Goal: Task Accomplishment & Management: Use online tool/utility

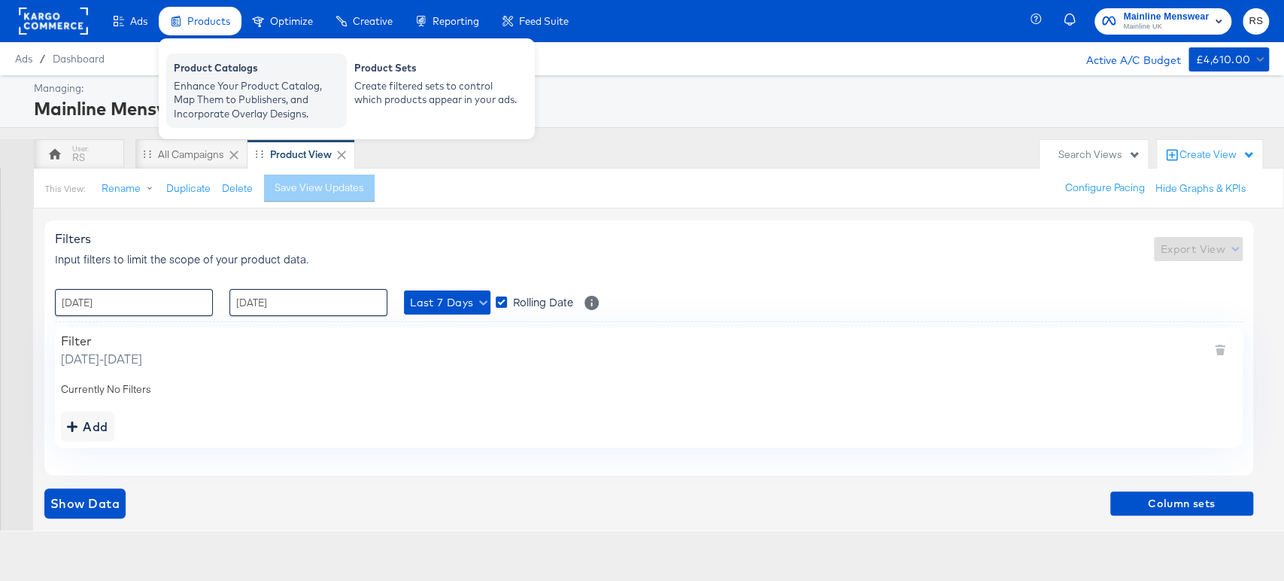
click at [246, 87] on div "Enhance Your Product Catalog, Map Them to Publishers, and Incorporate Overlay D…" at bounding box center [257, 100] width 166 height 42
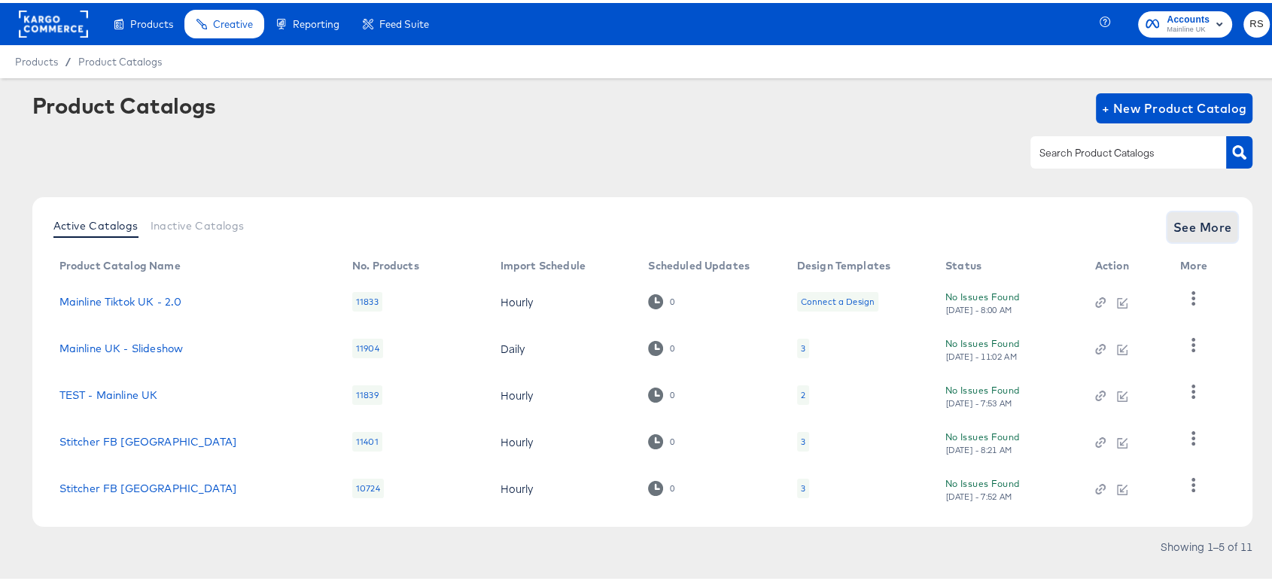
click at [1173, 220] on span "See More" at bounding box center [1202, 224] width 59 height 21
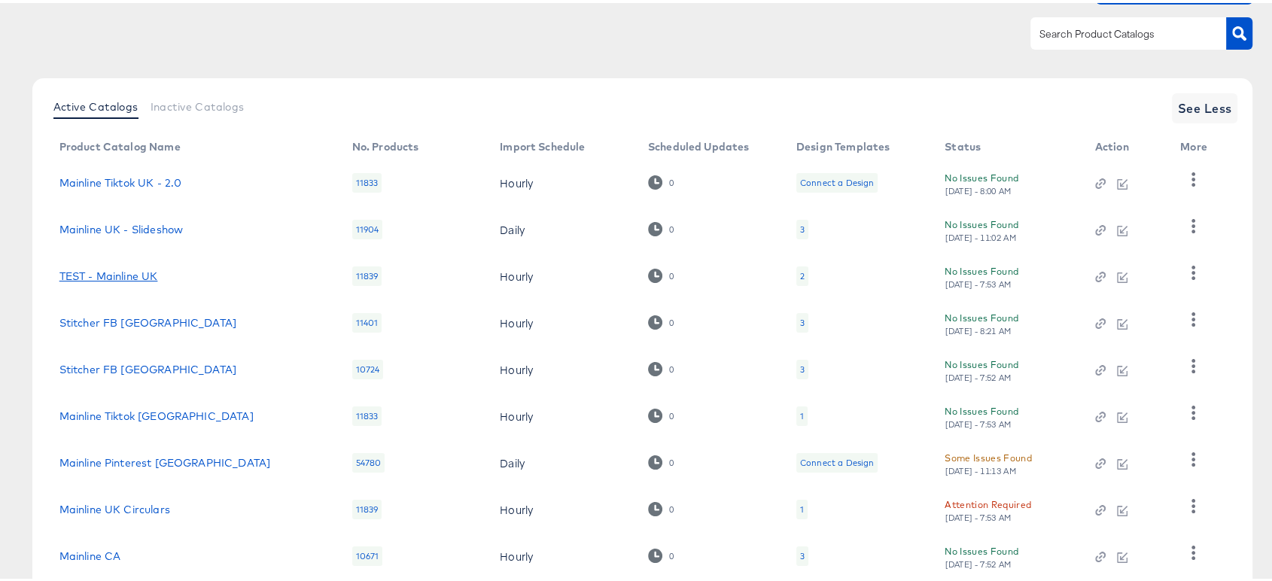
scroll to position [120, 0]
click at [138, 412] on link "Mainline Tiktok [GEOGRAPHIC_DATA]" at bounding box center [156, 412] width 194 height 12
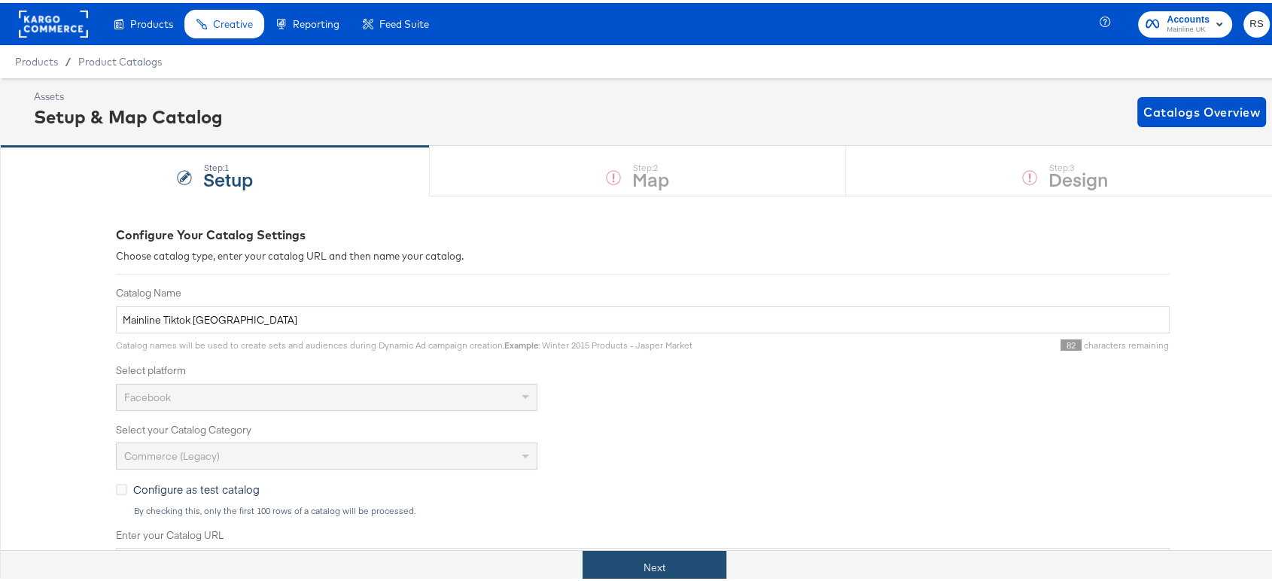
click at [674, 552] on button "Next" at bounding box center [654, 565] width 144 height 34
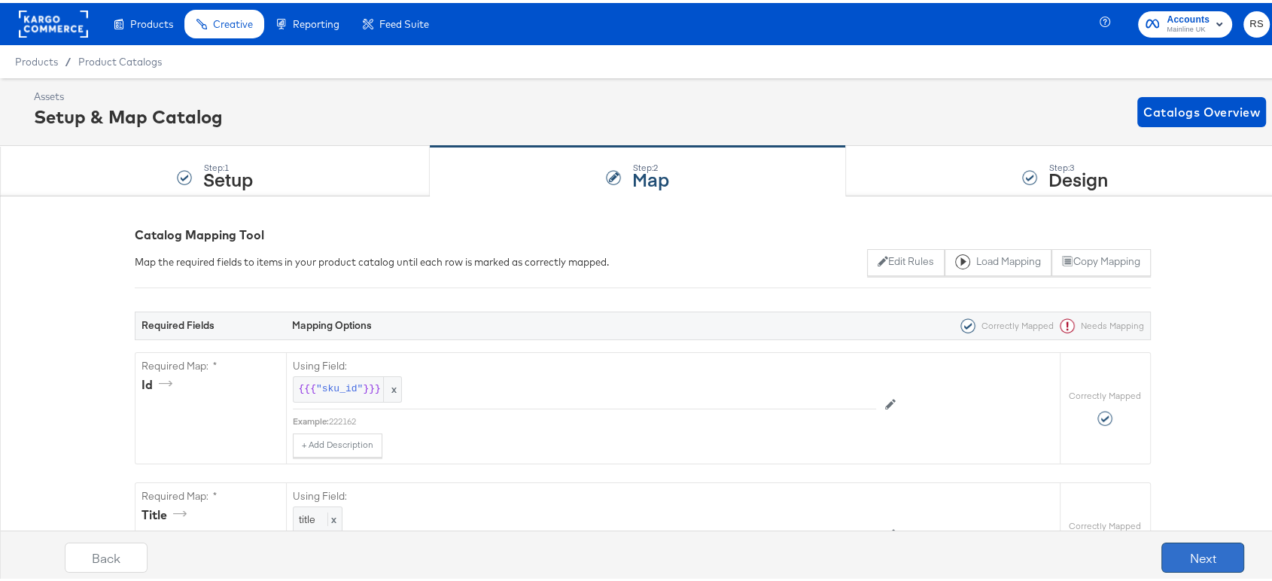
click at [1196, 548] on button "Next" at bounding box center [1202, 554] width 83 height 30
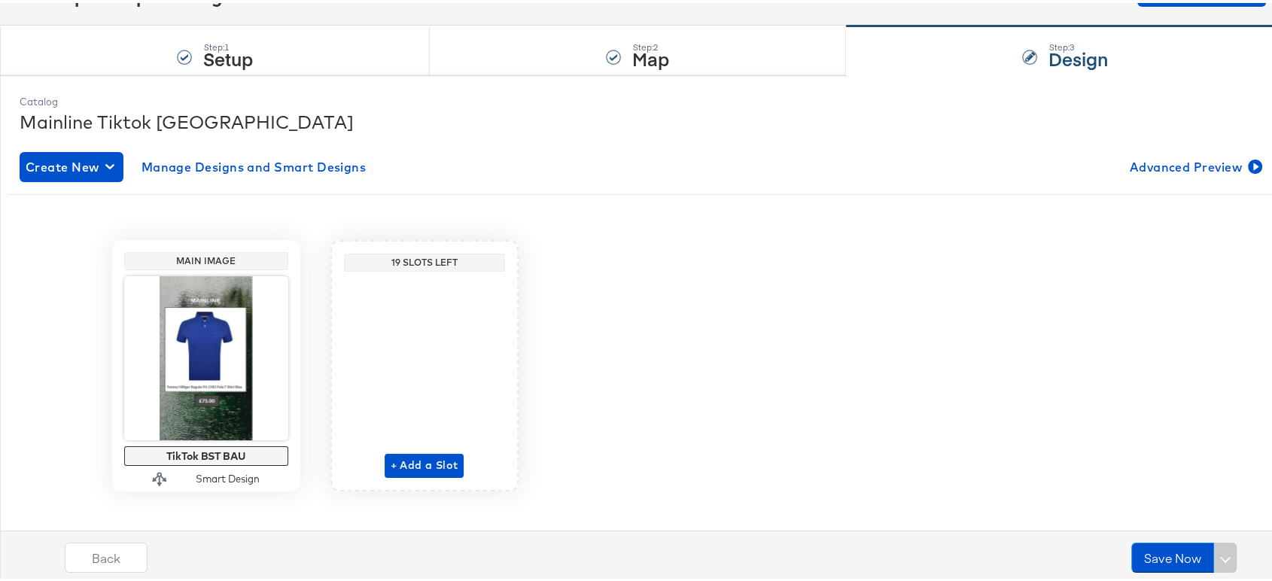
scroll to position [136, 0]
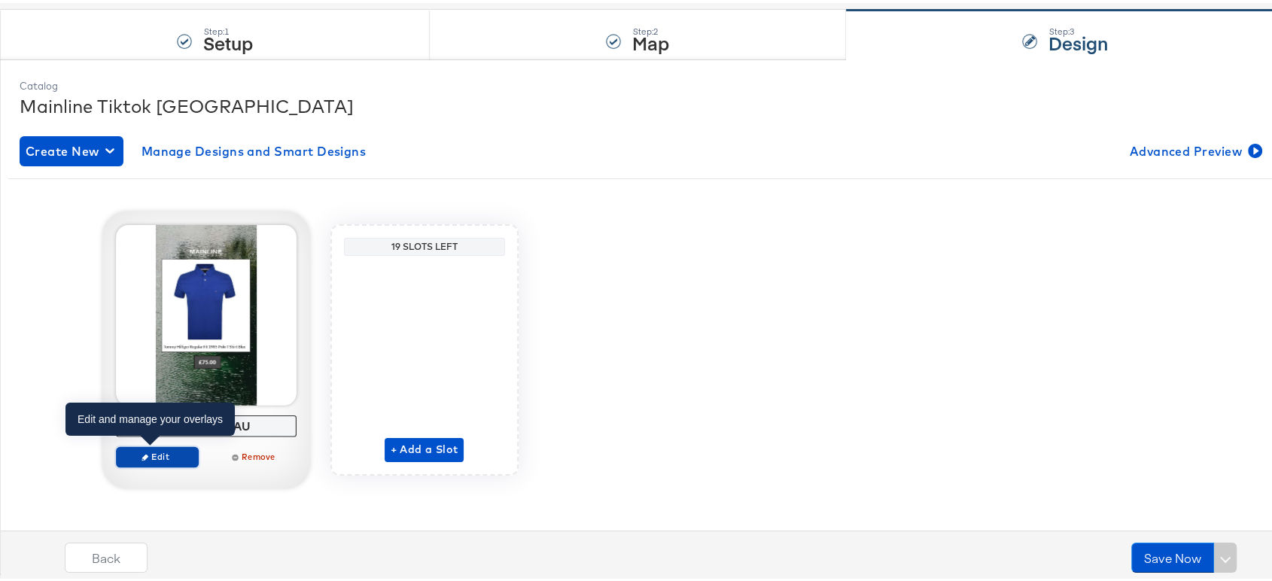
click at [164, 453] on span "Edit" at bounding box center [156, 453] width 69 height 11
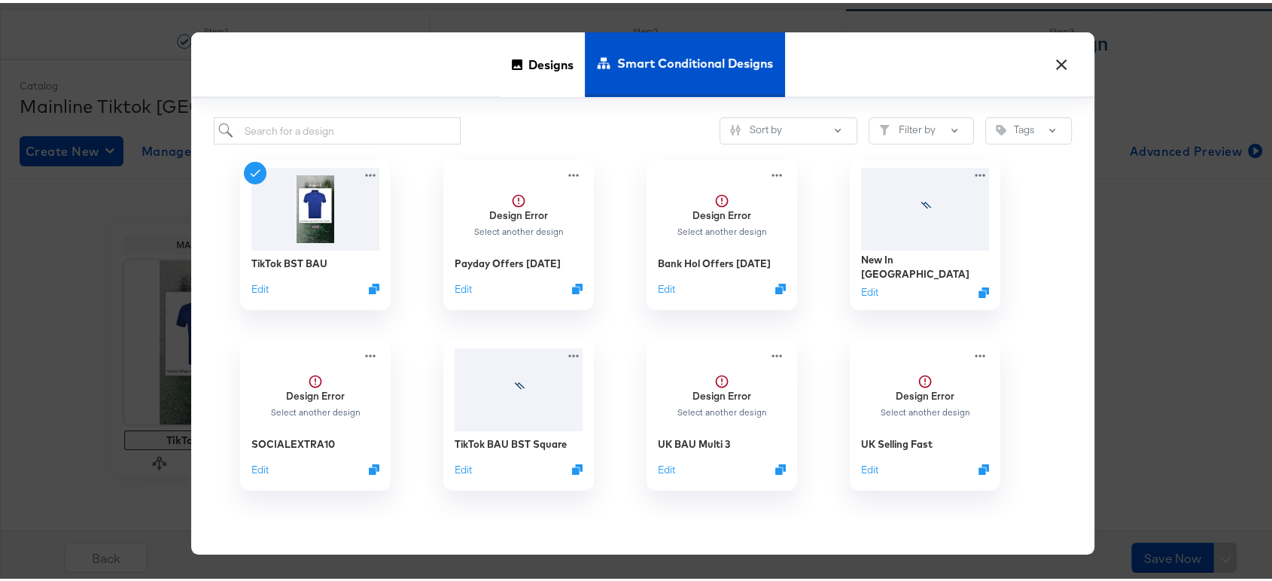
click at [1055, 53] on button "×" at bounding box center [1061, 57] width 27 height 27
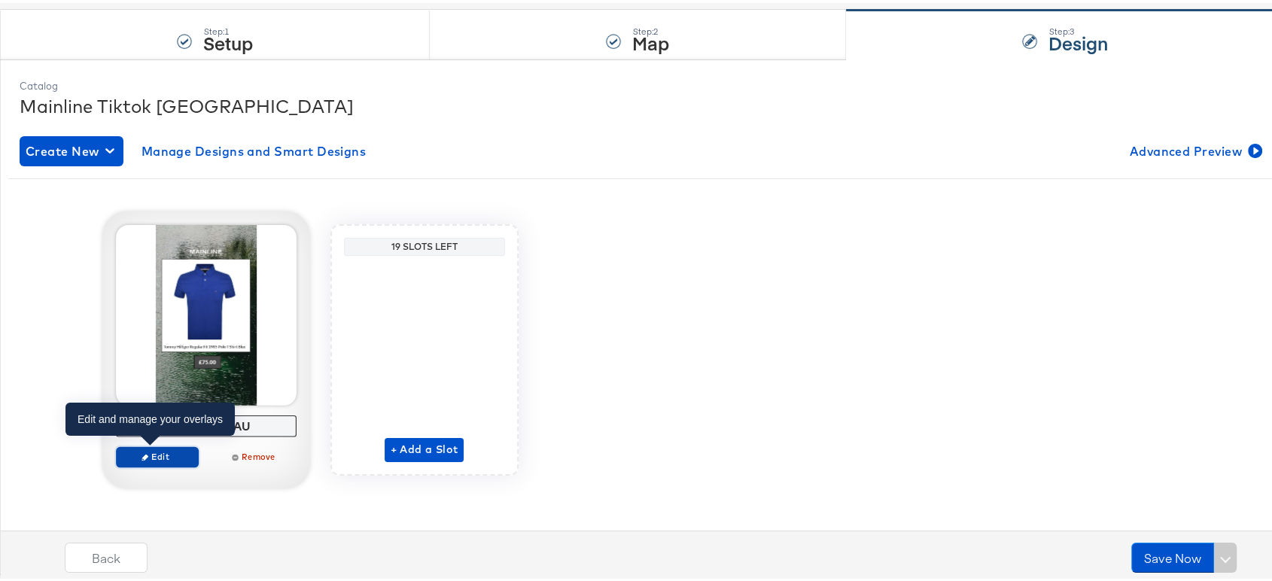
click at [161, 457] on span "Edit" at bounding box center [156, 453] width 69 height 11
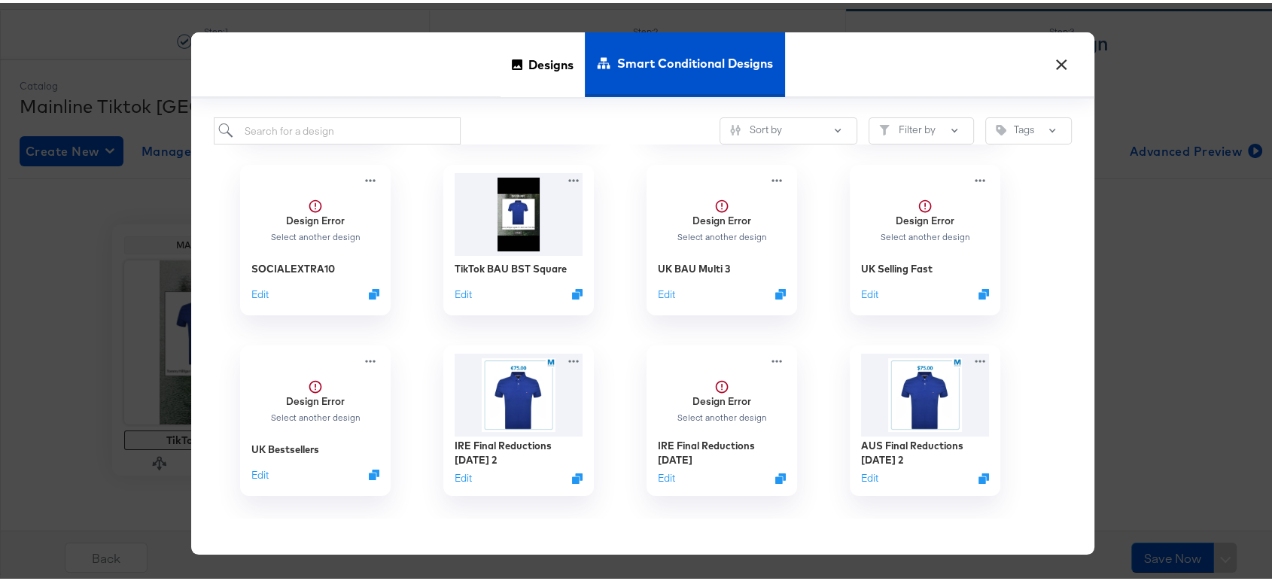
scroll to position [176, 0]
click at [1053, 56] on button "×" at bounding box center [1061, 57] width 27 height 27
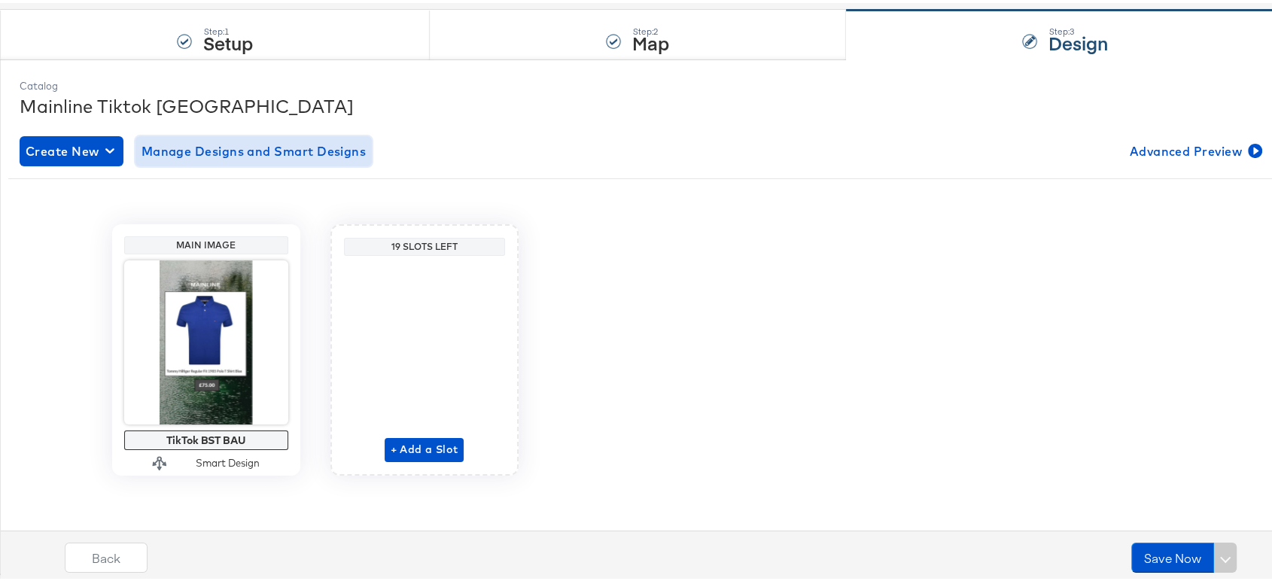
click at [210, 150] on span "Manage Designs and Smart Designs" at bounding box center [253, 148] width 225 height 21
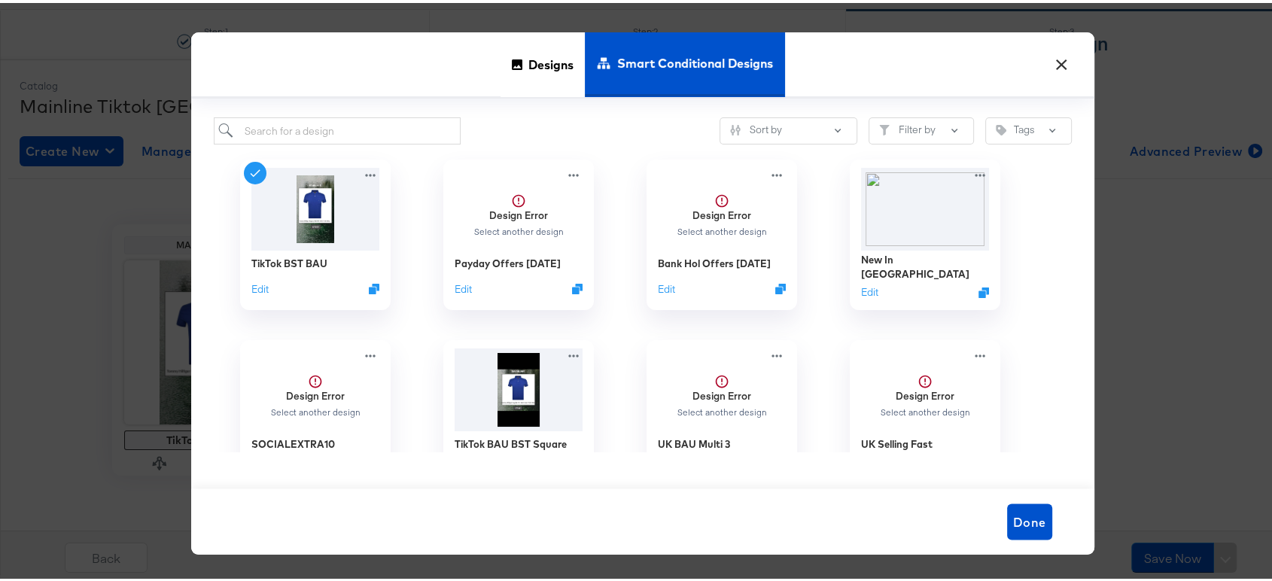
click at [1058, 63] on button "×" at bounding box center [1061, 57] width 27 height 27
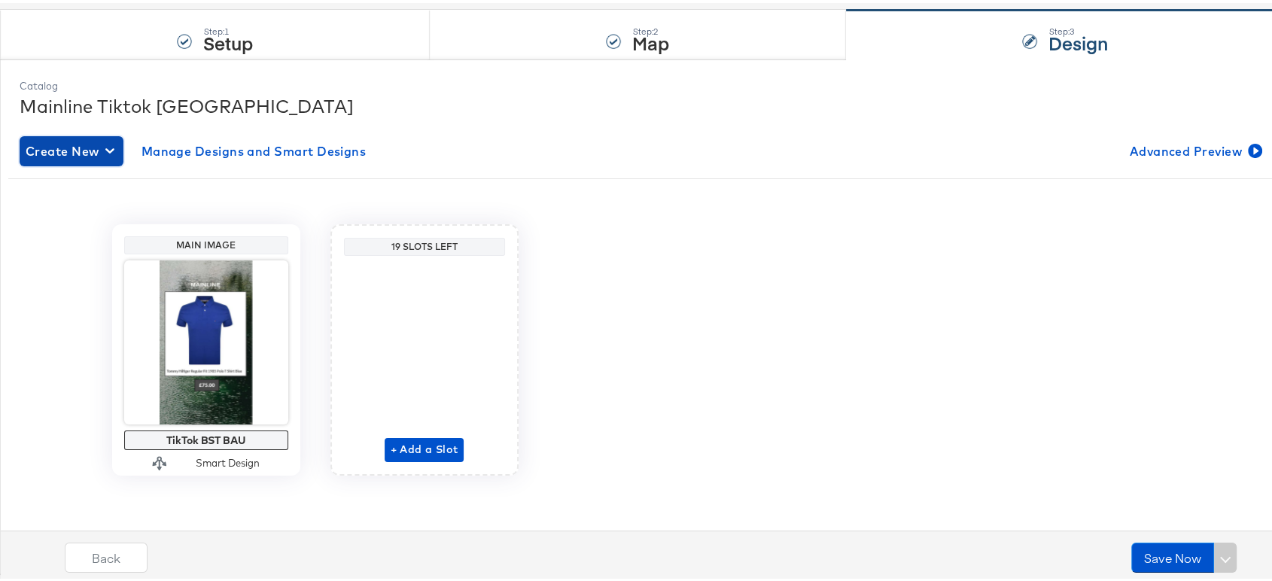
click at [80, 142] on span "Create New" at bounding box center [72, 148] width 92 height 21
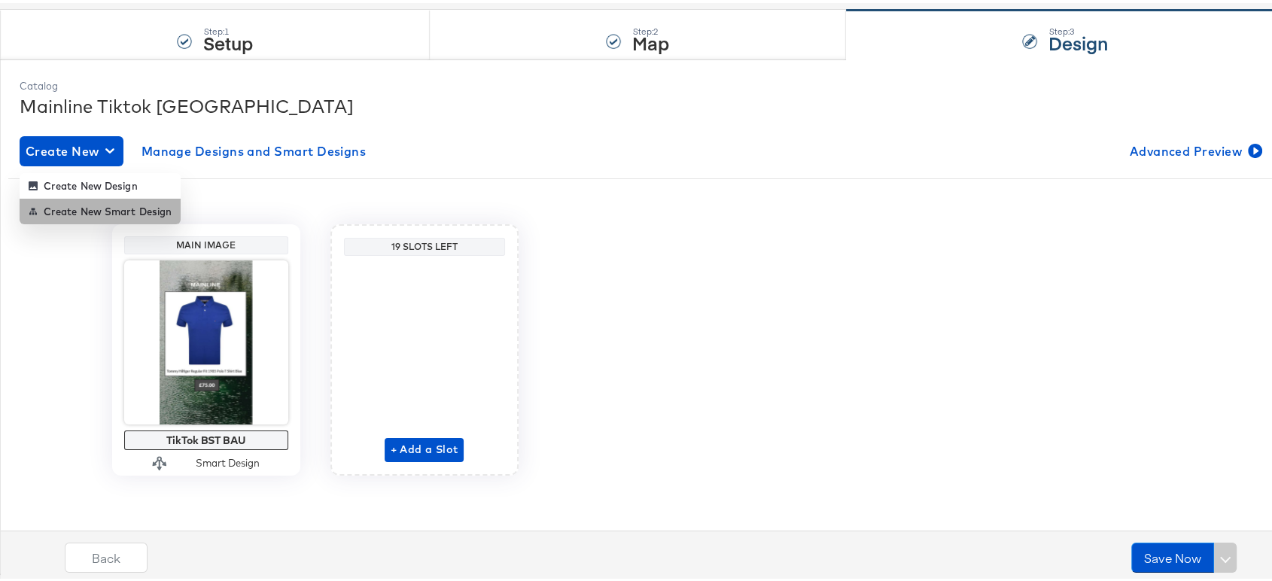
click at [132, 211] on div "Create New Smart Design" at bounding box center [100, 208] width 143 height 12
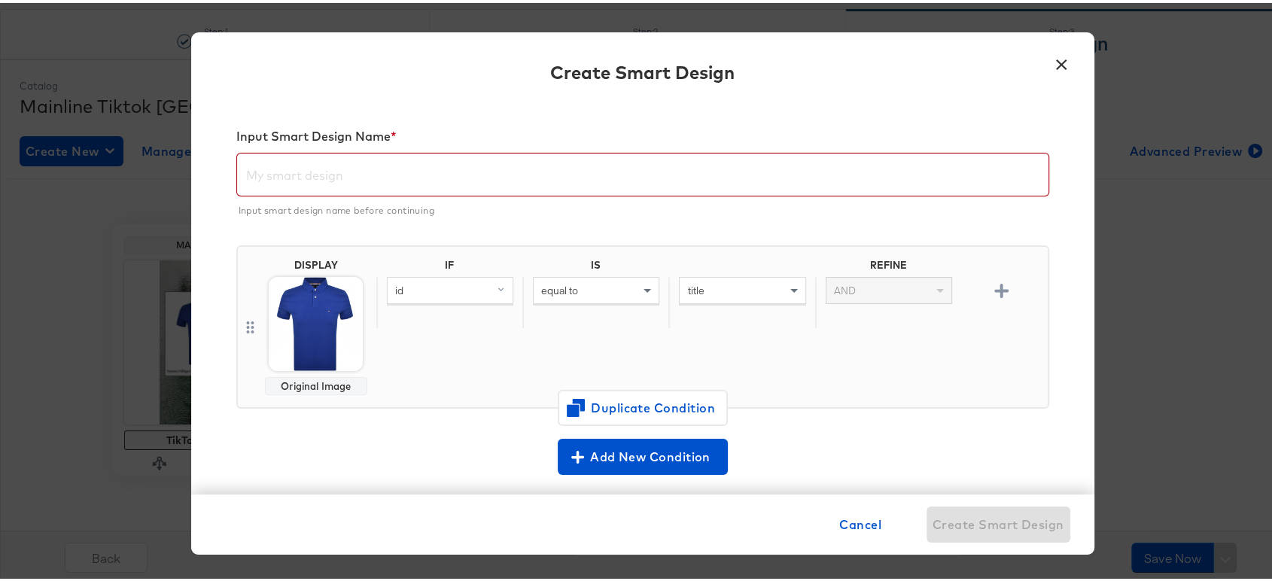
click at [466, 172] on input "text" at bounding box center [642, 165] width 811 height 42
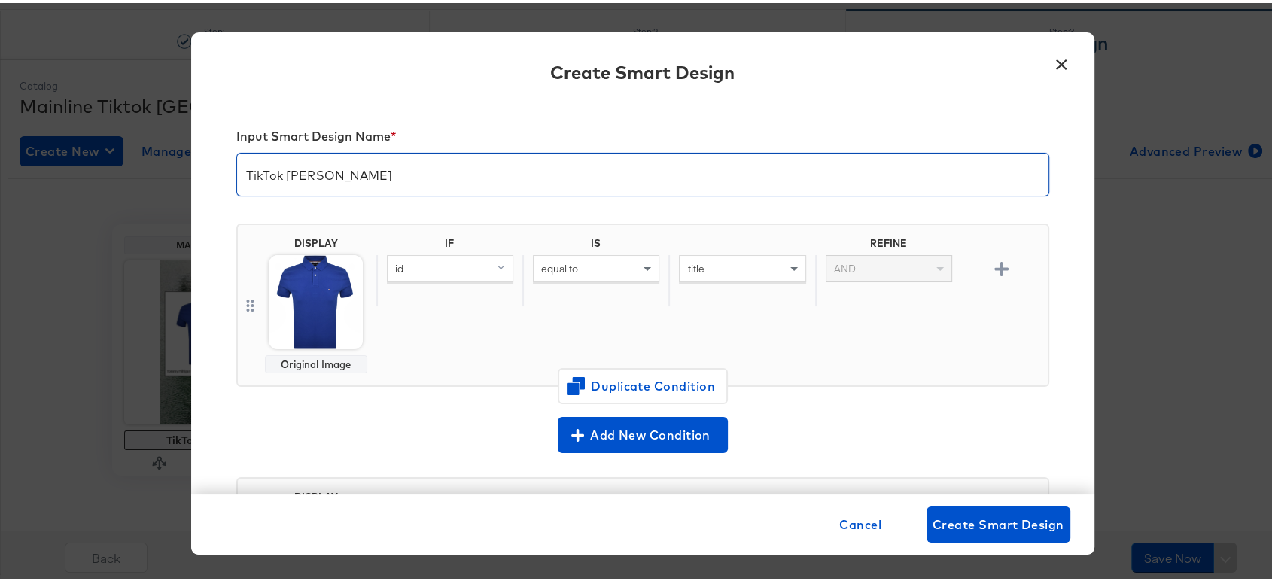
type input "TikTok SA BAU"
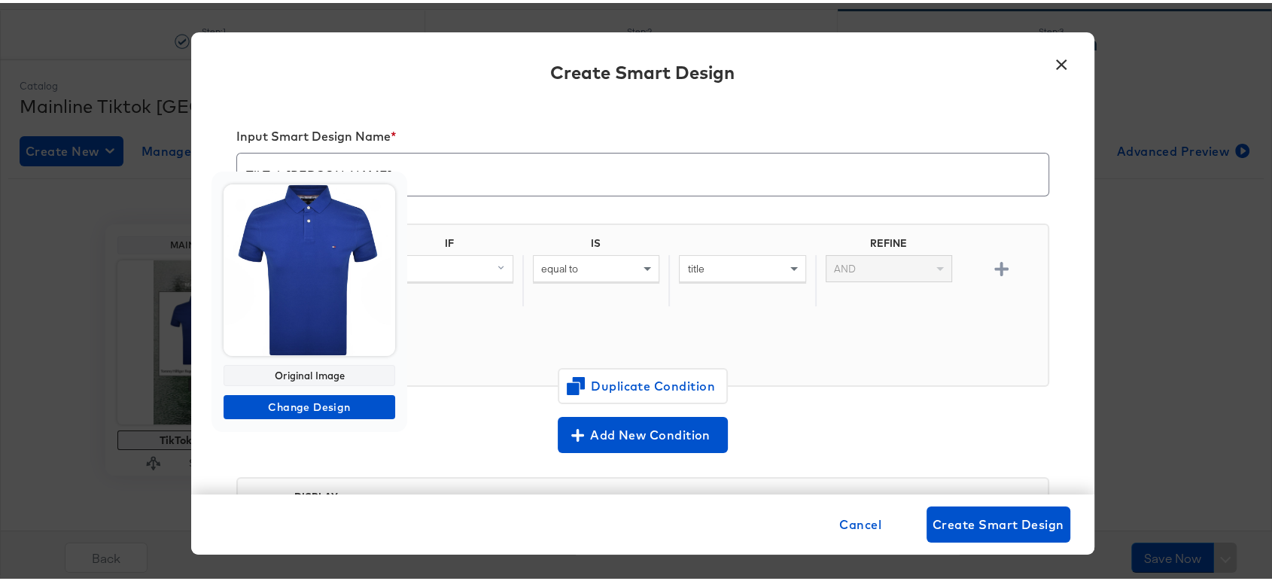
click at [329, 333] on img at bounding box center [309, 267] width 172 height 172
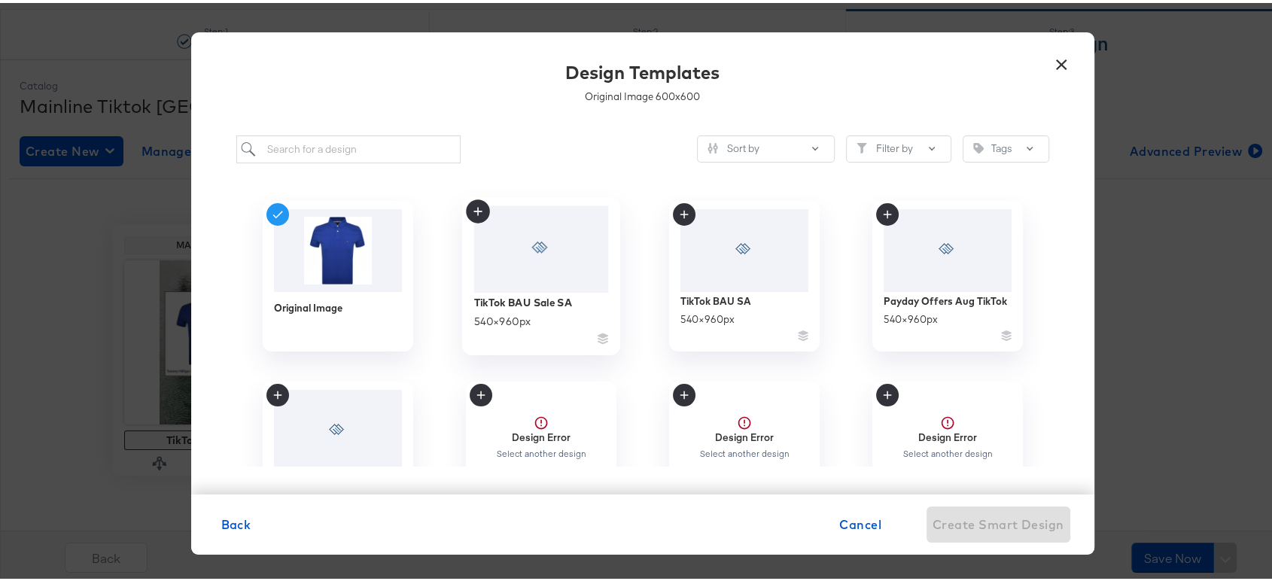
click at [472, 208] on icon at bounding box center [478, 208] width 24 height 24
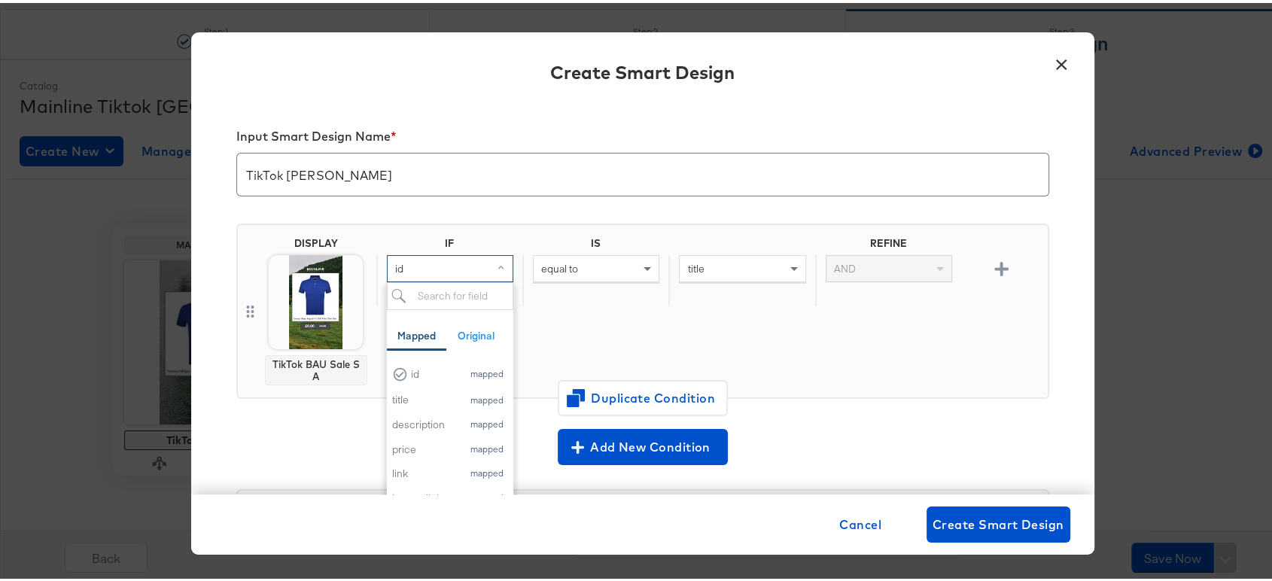
click at [469, 263] on div "id" at bounding box center [449, 266] width 125 height 26
type input "s"
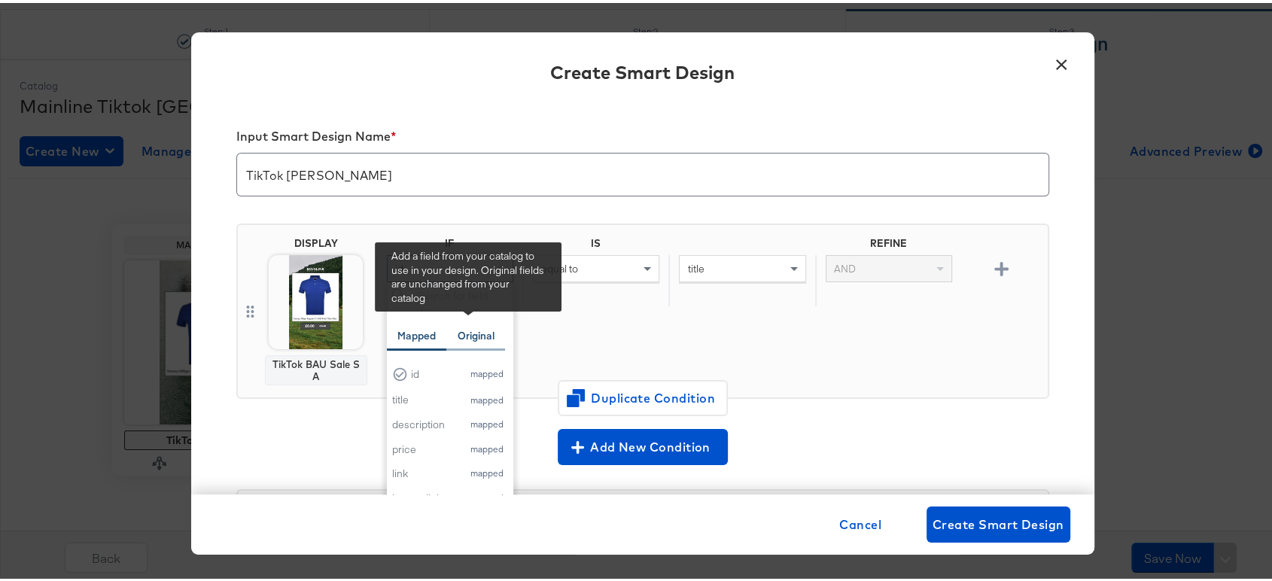
click at [470, 332] on div "Original" at bounding box center [475, 333] width 37 height 14
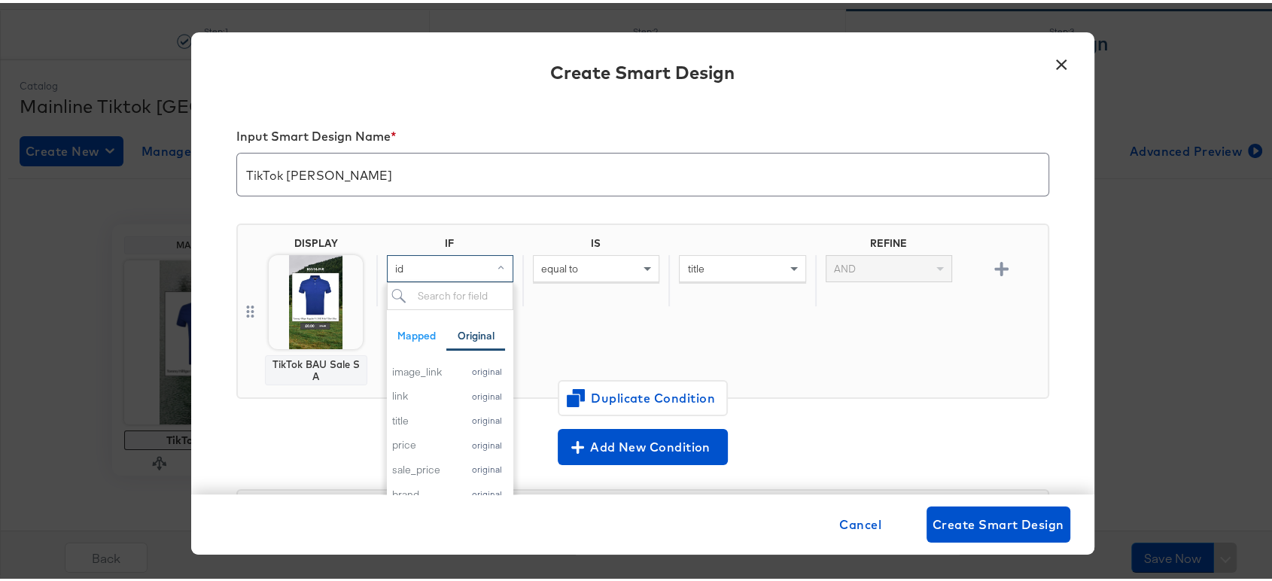
scroll to position [102, 0]
click at [425, 457] on div "sale_price" at bounding box center [423, 464] width 63 height 14
click at [572, 263] on div "equal to" at bounding box center [595, 266] width 125 height 26
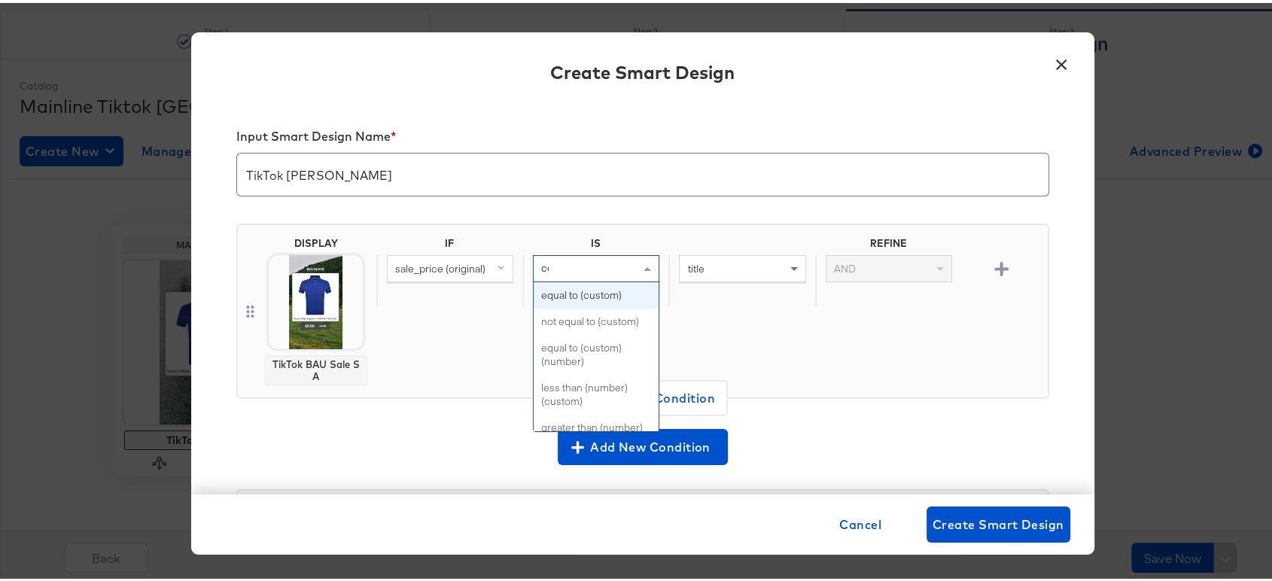
type input "cont"
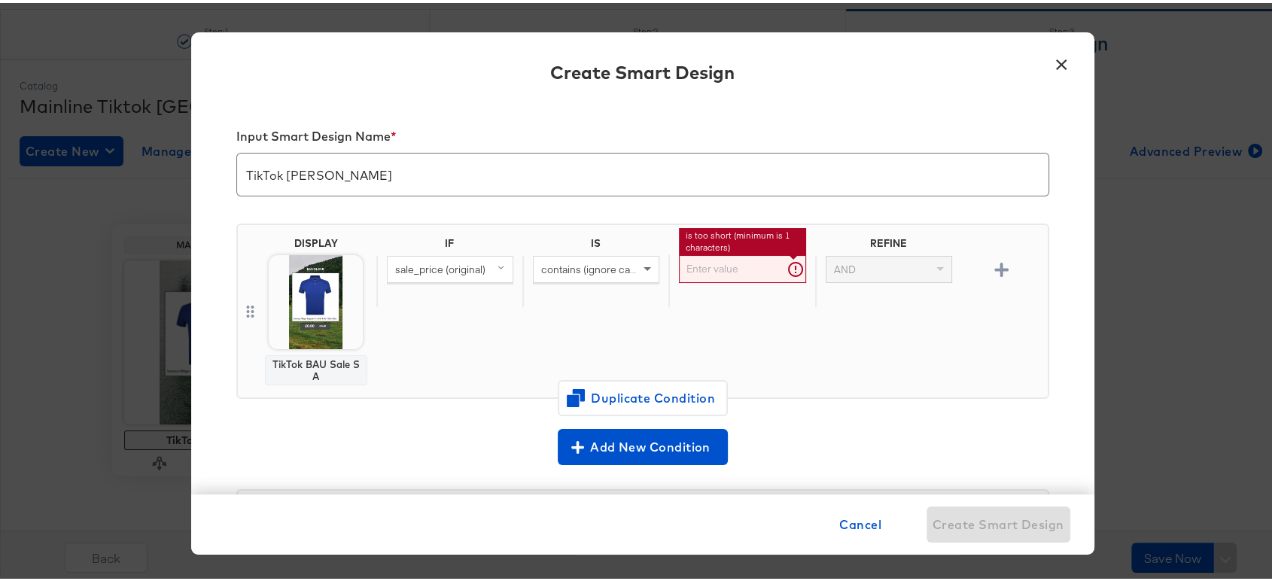
click at [703, 267] on input "text" at bounding box center [742, 266] width 126 height 28
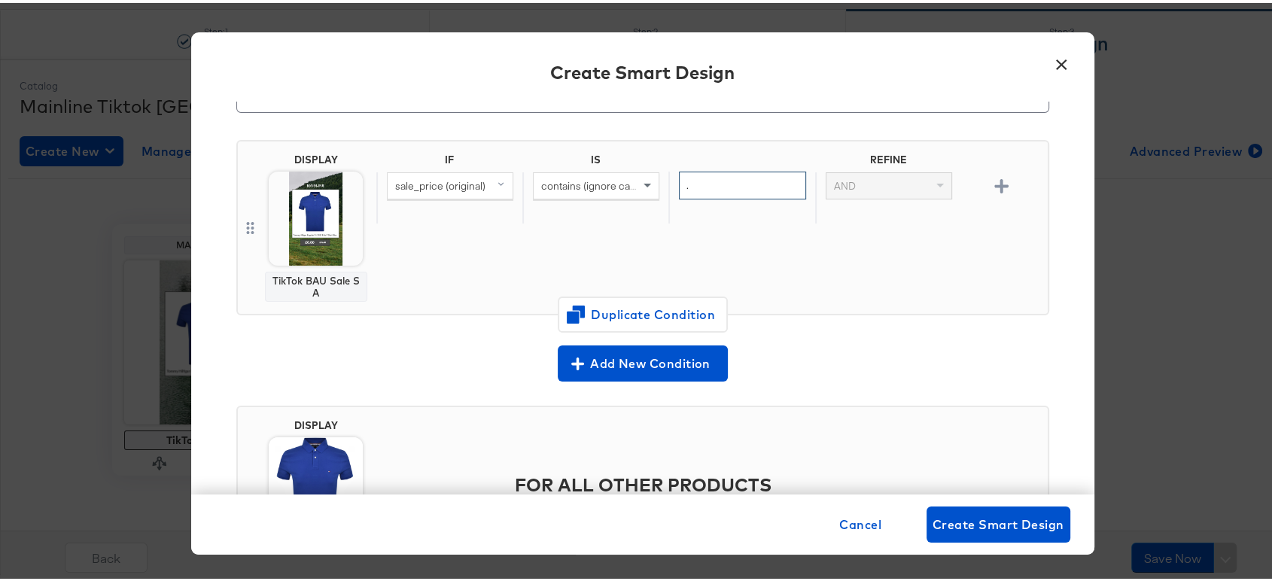
scroll to position [195, 0]
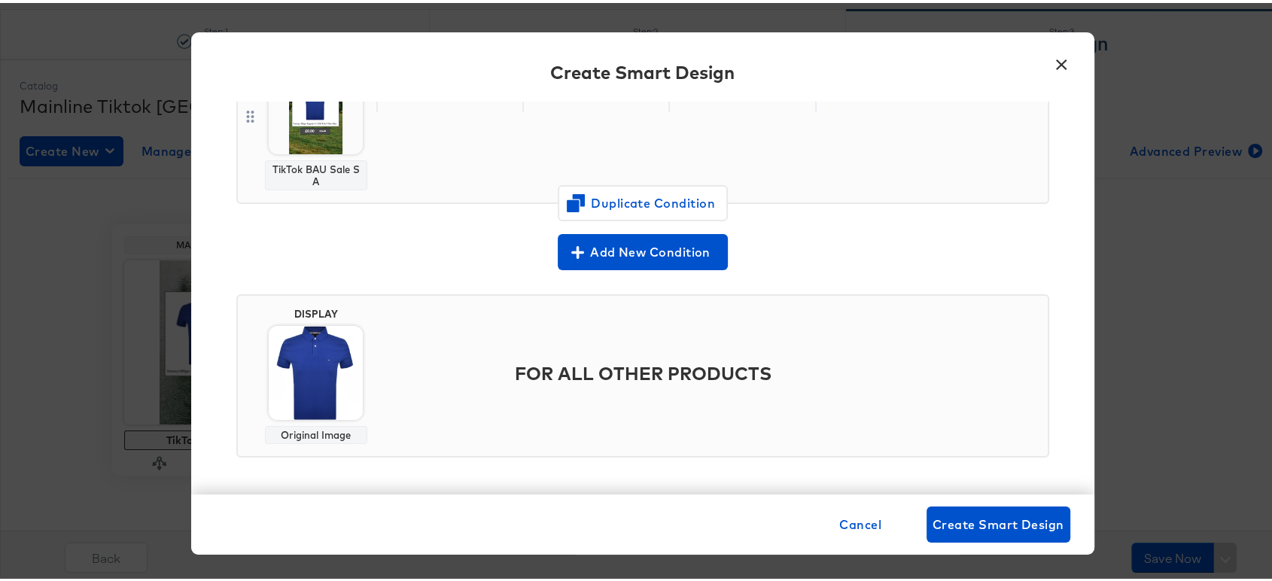
type input "."
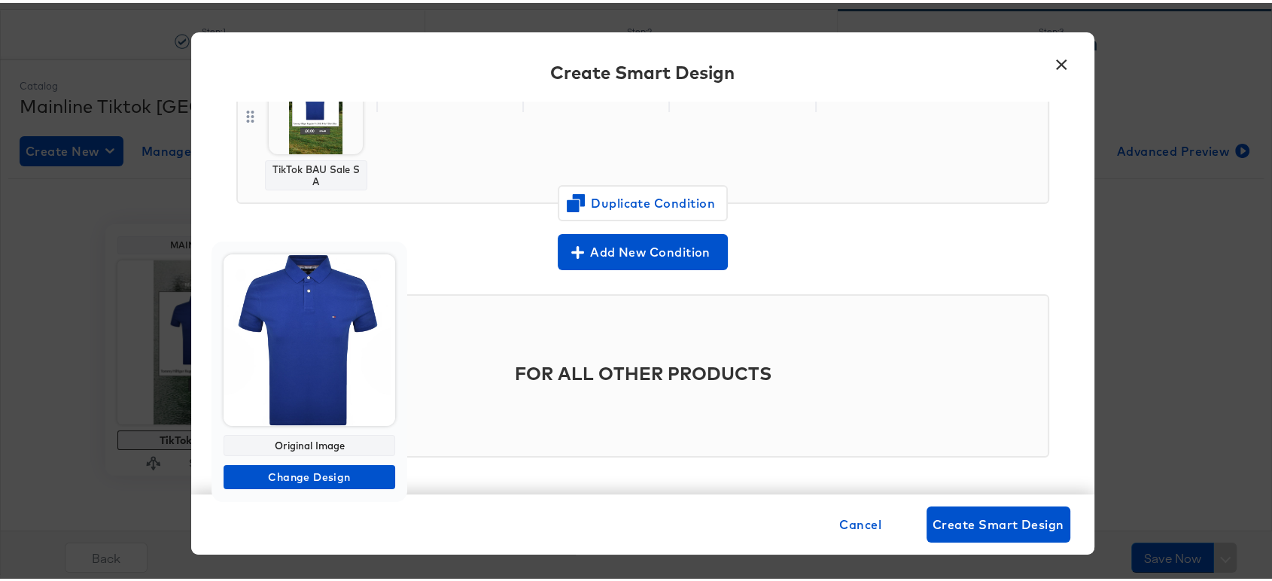
click at [321, 409] on div "Original Image Change Design" at bounding box center [309, 369] width 196 height 260
click at [317, 470] on span "Change Design" at bounding box center [309, 474] width 160 height 19
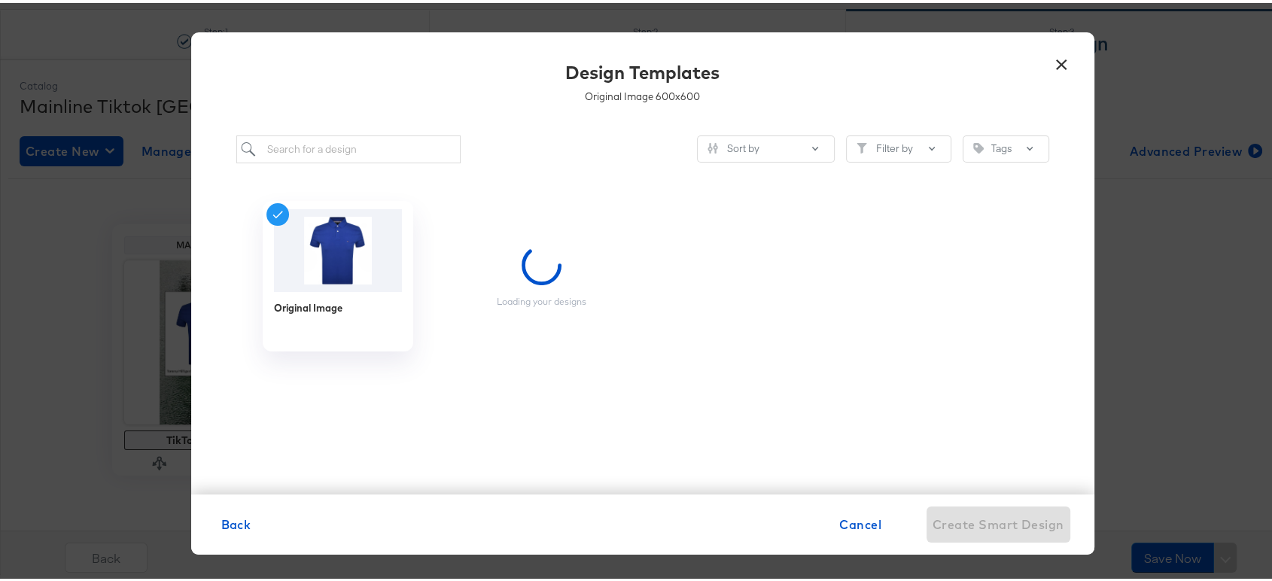
scroll to position [0, 0]
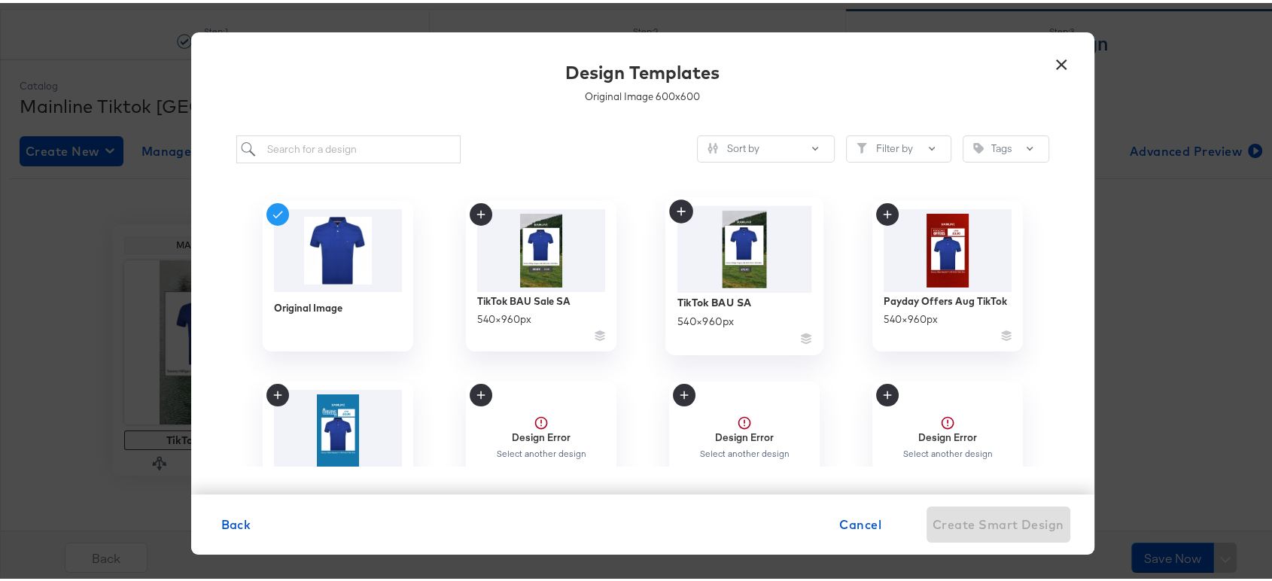
click at [676, 208] on icon at bounding box center [680, 208] width 8 height 8
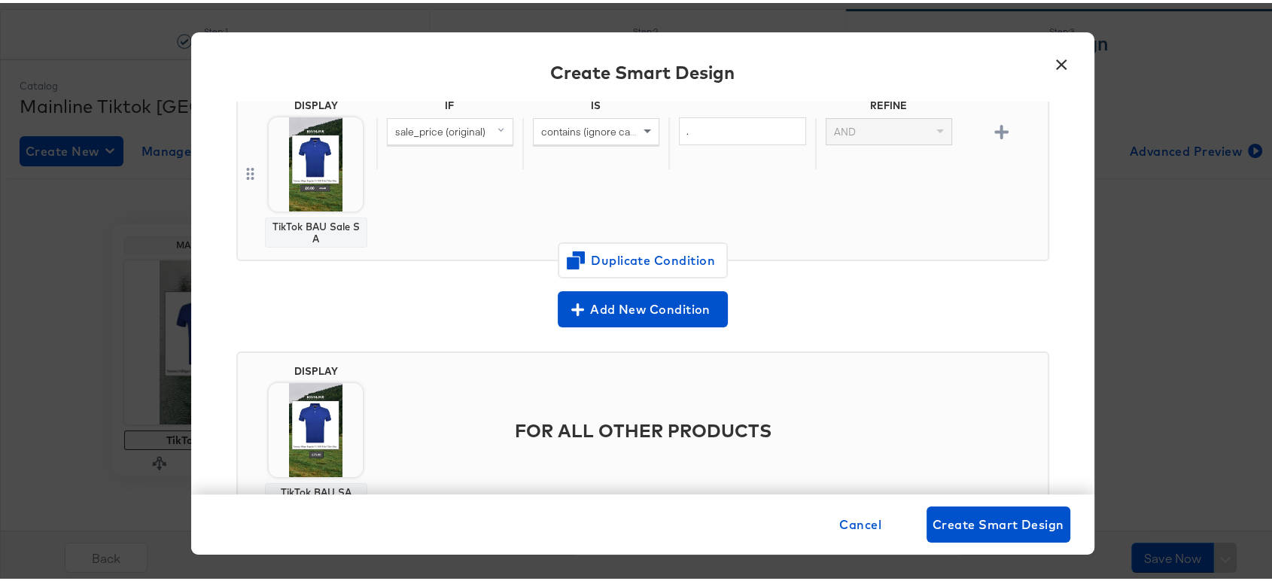
scroll to position [195, 0]
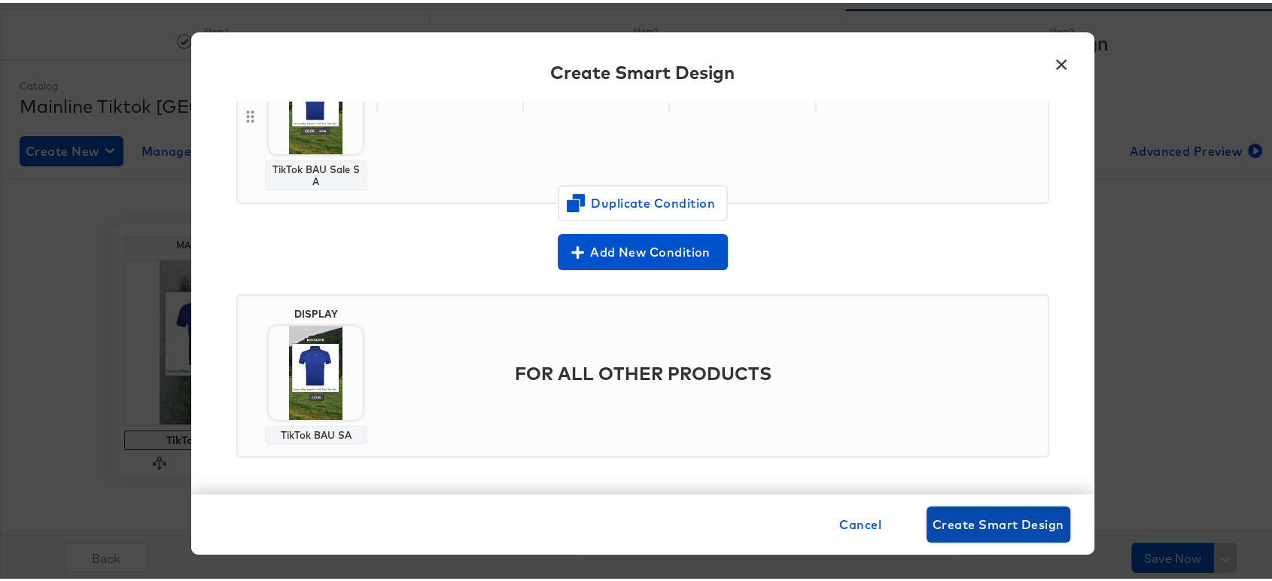
click at [998, 523] on span "Create Smart Design" at bounding box center [998, 521] width 132 height 21
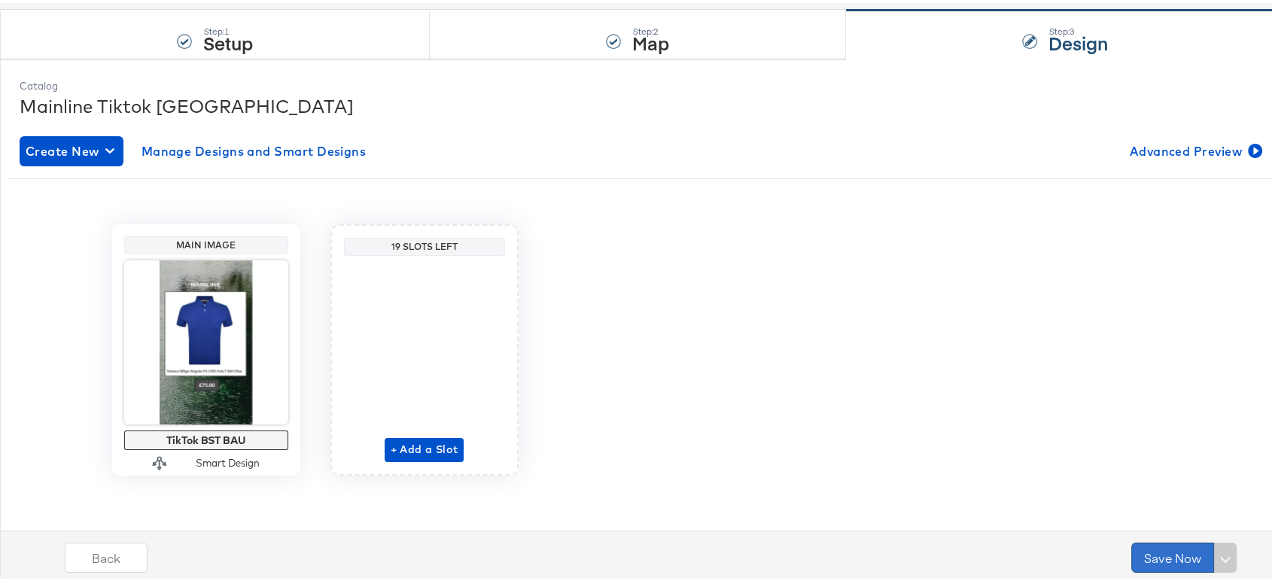
click at [1142, 545] on button "Save Now" at bounding box center [1172, 554] width 83 height 30
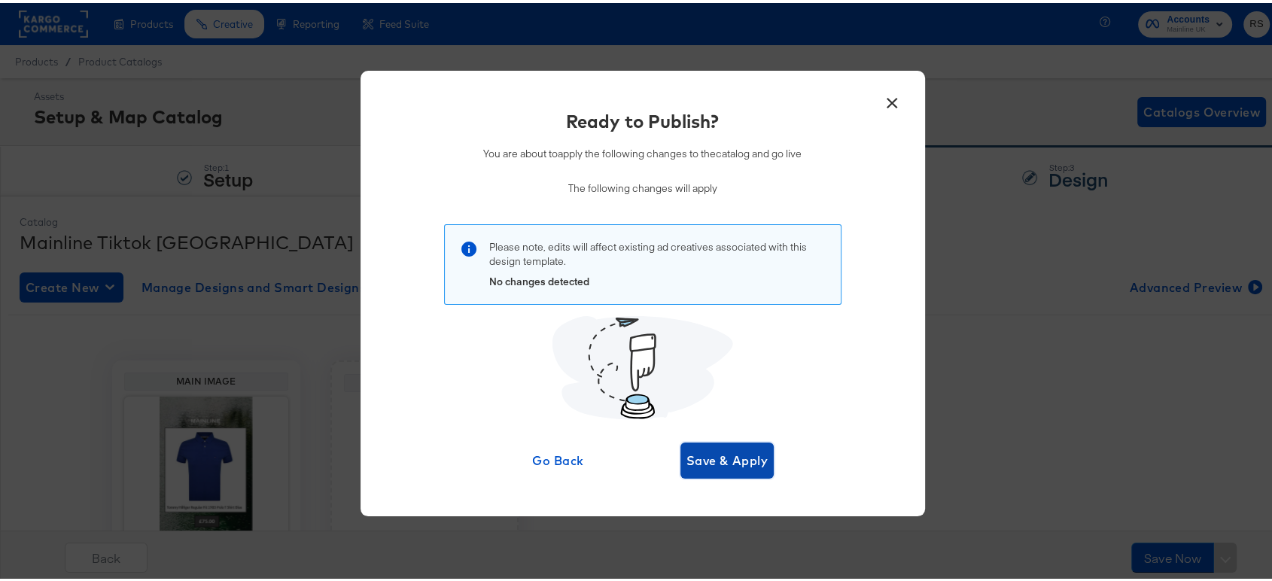
click at [728, 445] on button "Save & Apply" at bounding box center [727, 457] width 94 height 36
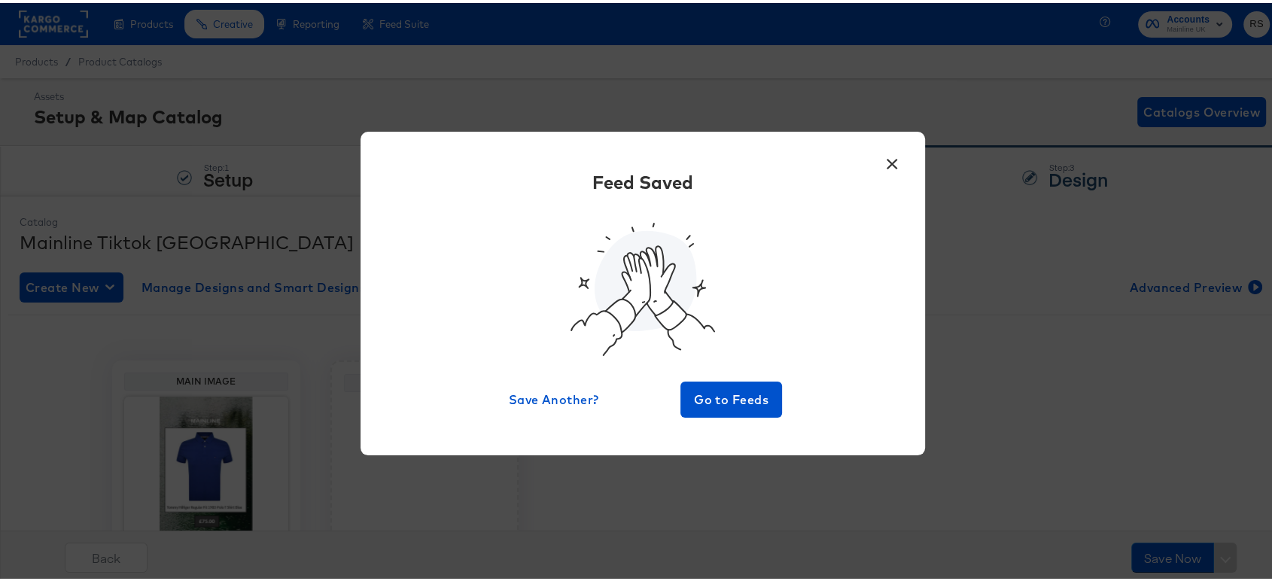
click at [886, 164] on button "×" at bounding box center [892, 157] width 27 height 27
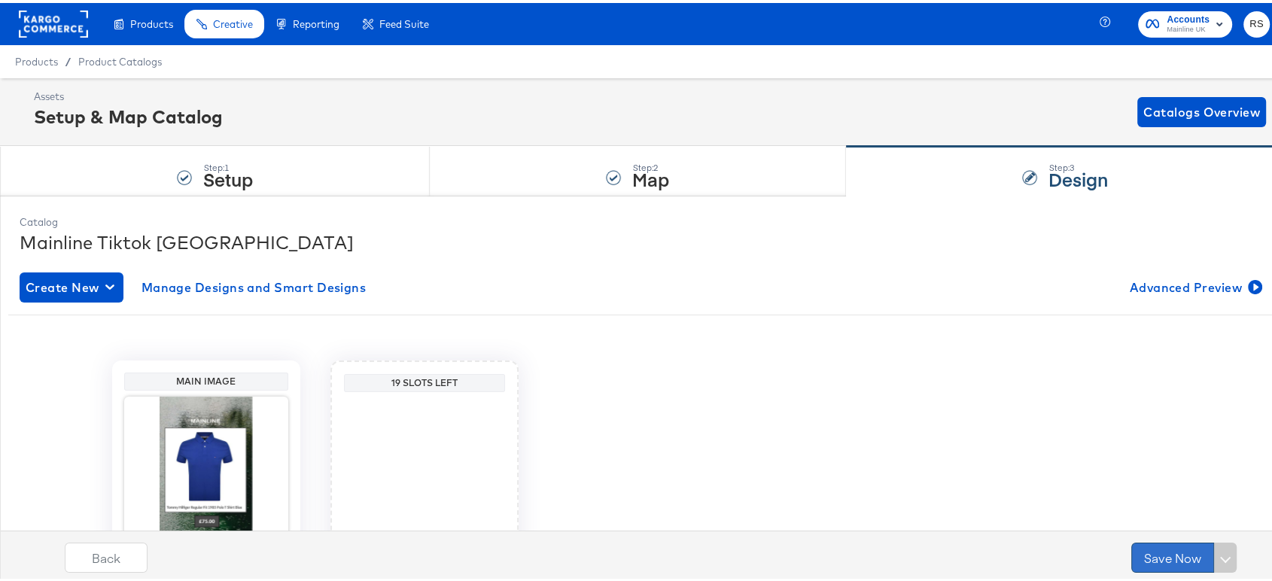
click at [1165, 553] on button "Save Now" at bounding box center [1172, 554] width 83 height 30
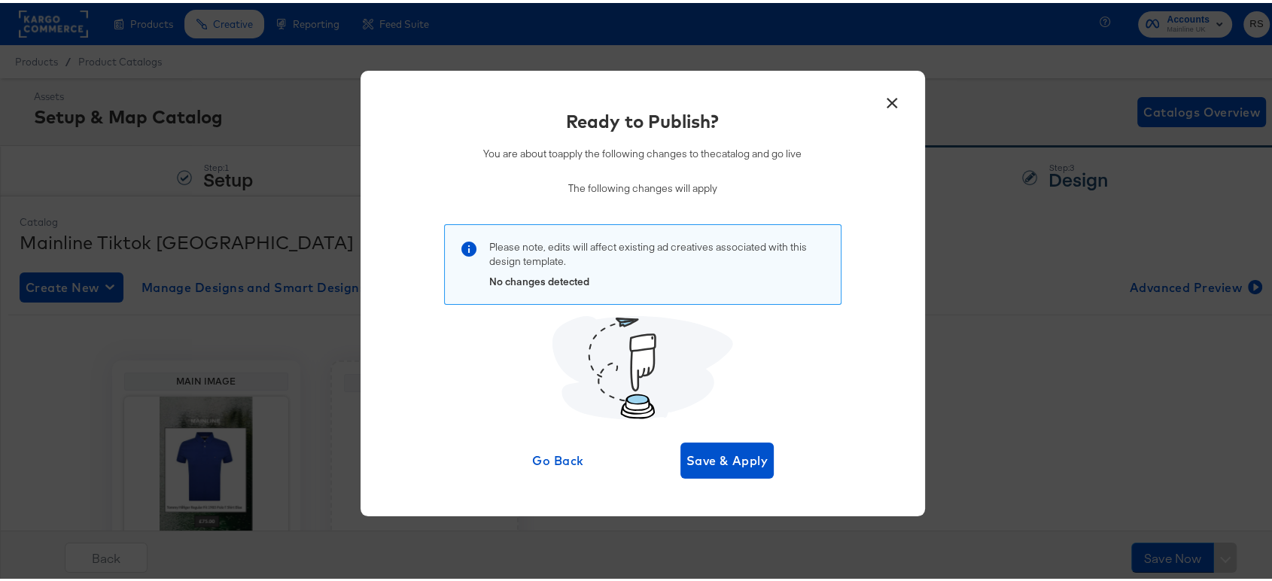
click at [885, 101] on button "×" at bounding box center [892, 96] width 27 height 27
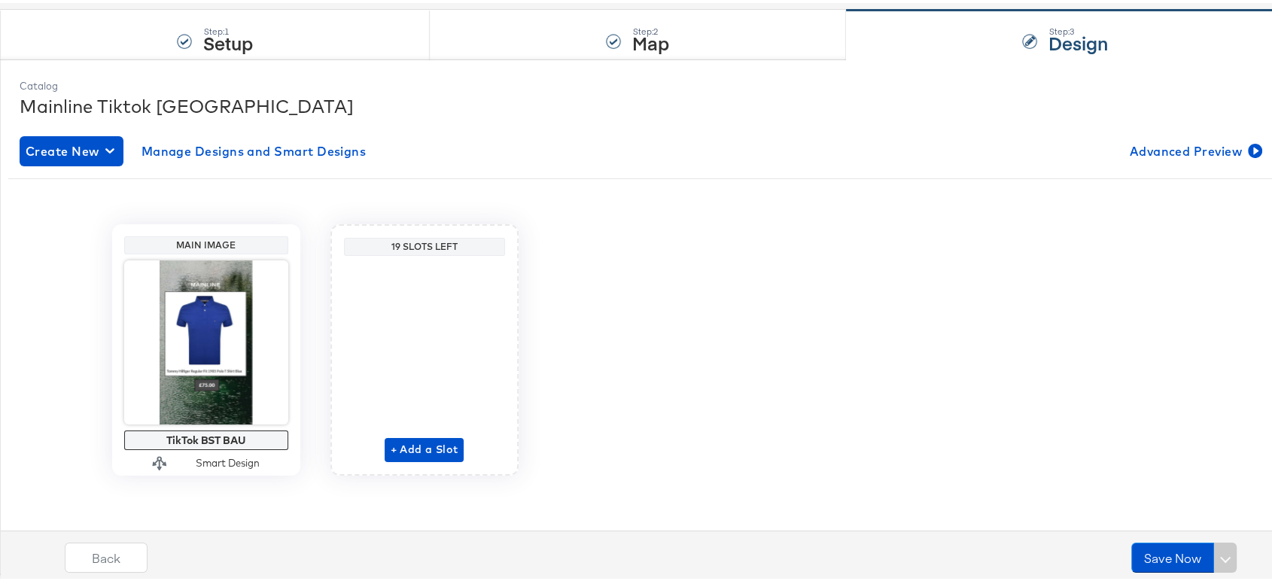
scroll to position [135, 0]
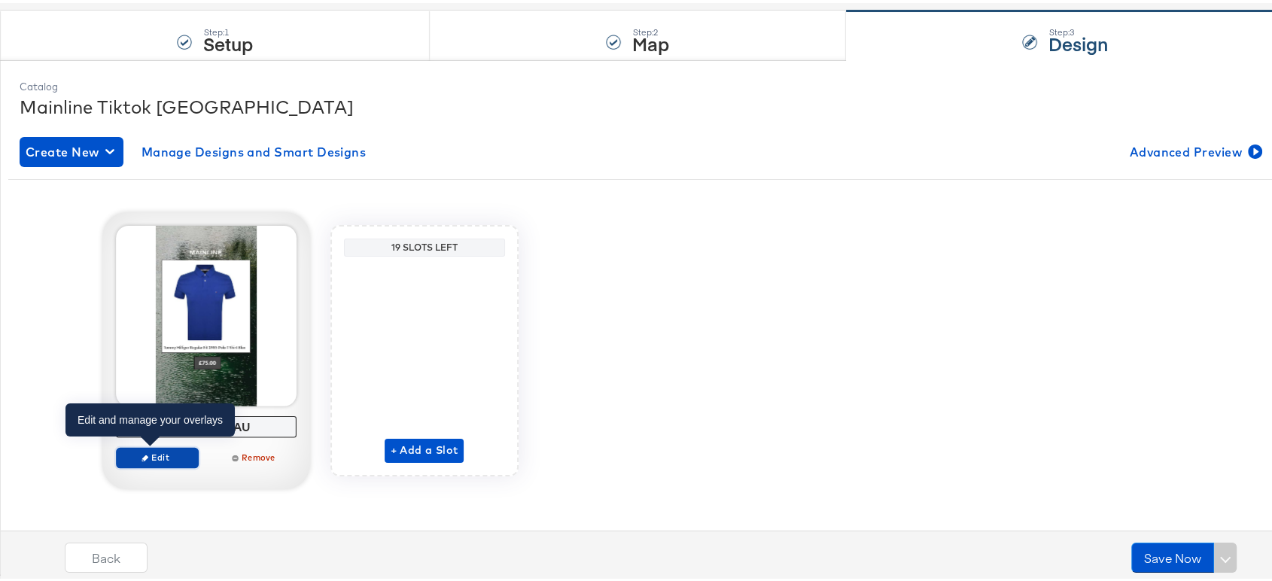
click at [160, 451] on span "Edit" at bounding box center [156, 453] width 69 height 11
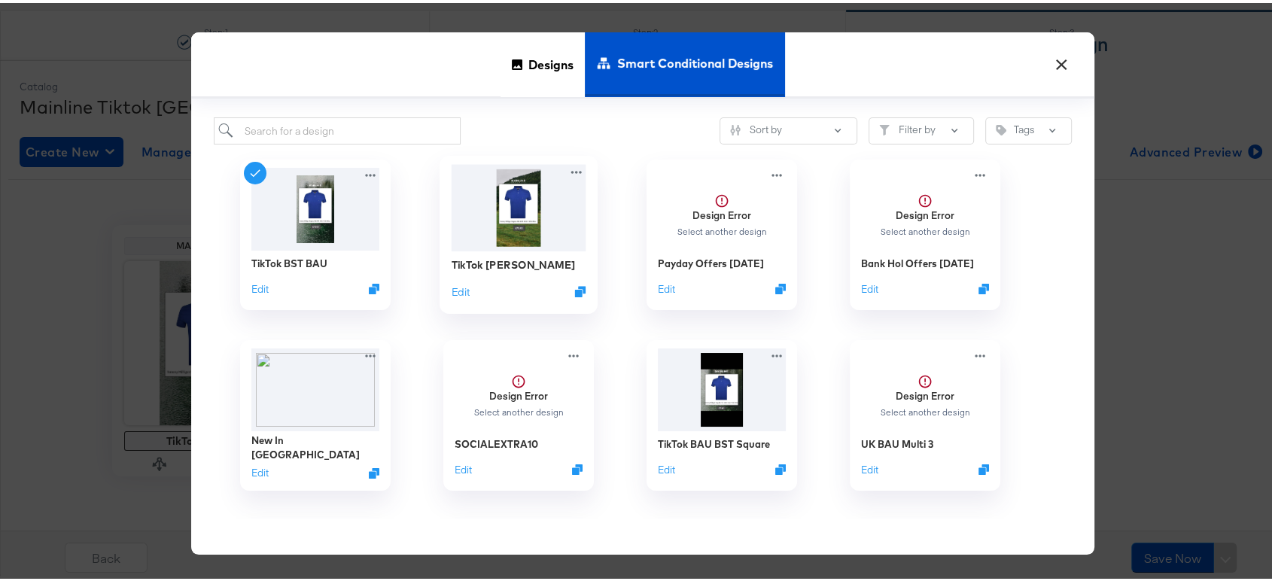
click at [460, 180] on img at bounding box center [518, 205] width 135 height 87
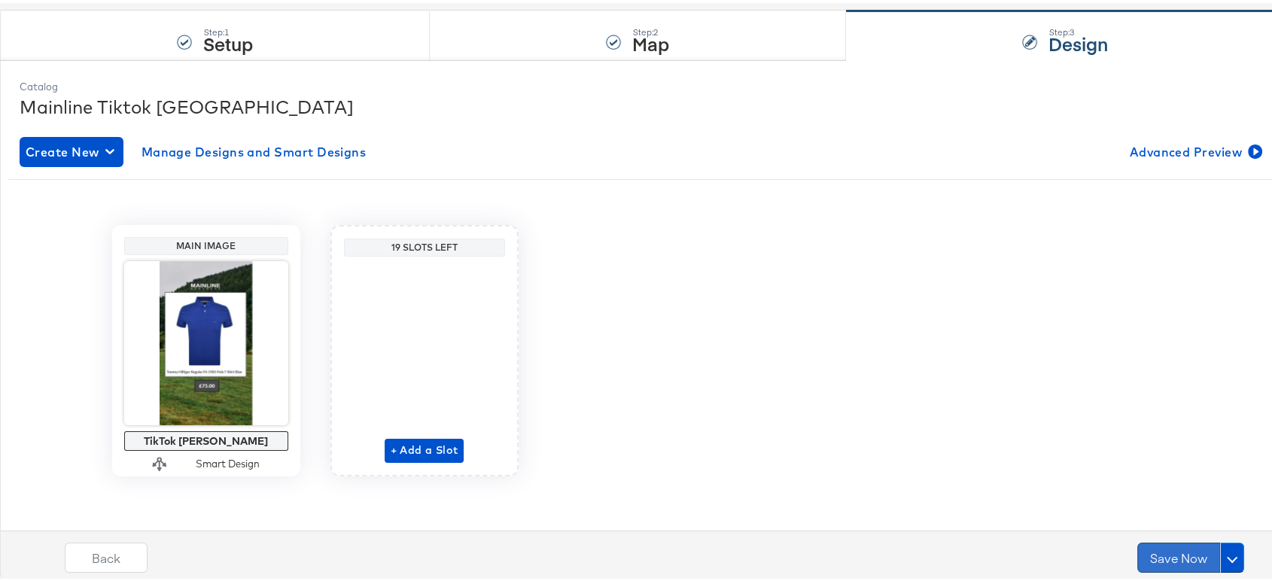
click at [1159, 553] on button "Save Now" at bounding box center [1178, 554] width 83 height 30
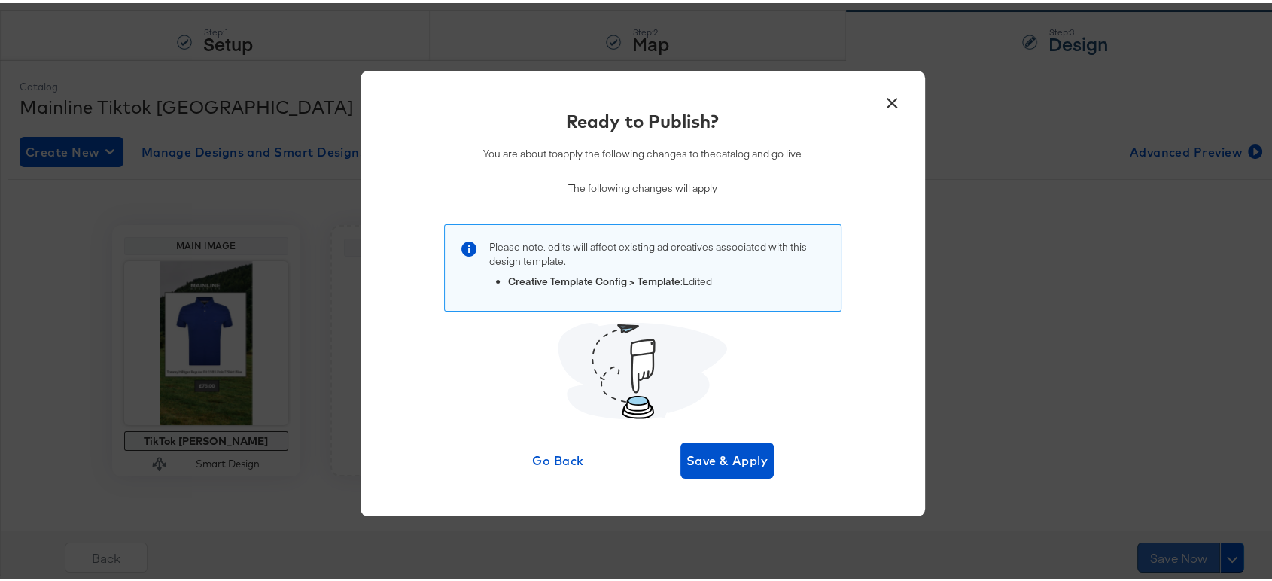
scroll to position [0, 0]
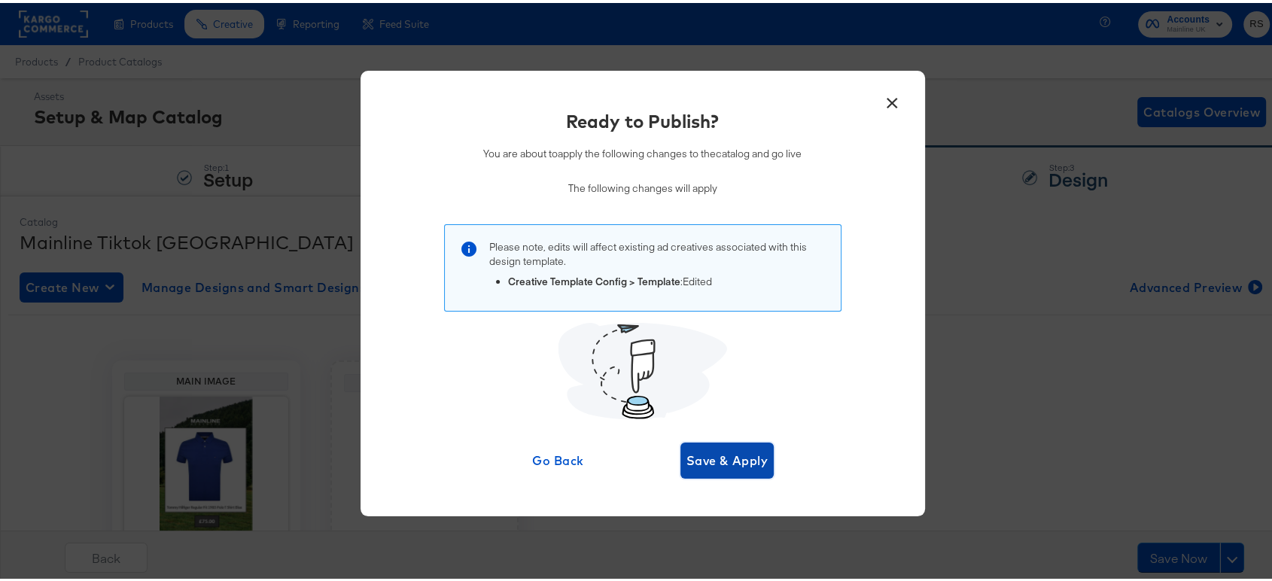
click at [752, 462] on span "Save & Apply" at bounding box center [727, 457] width 82 height 21
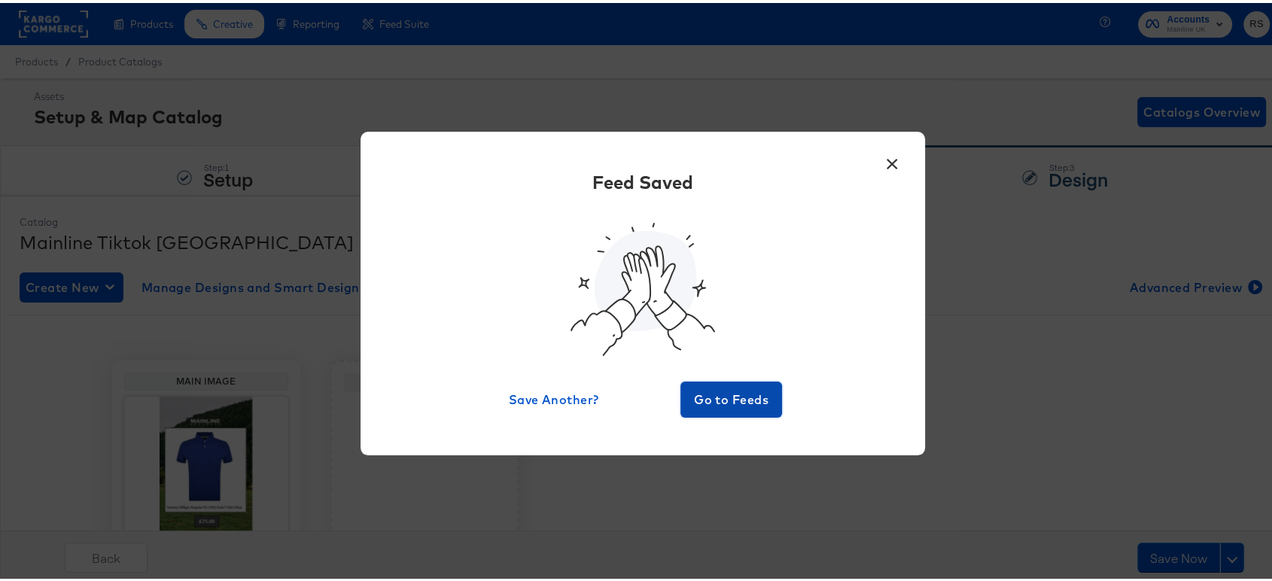
click at [734, 381] on button "Go to Feeds" at bounding box center [731, 396] width 102 height 36
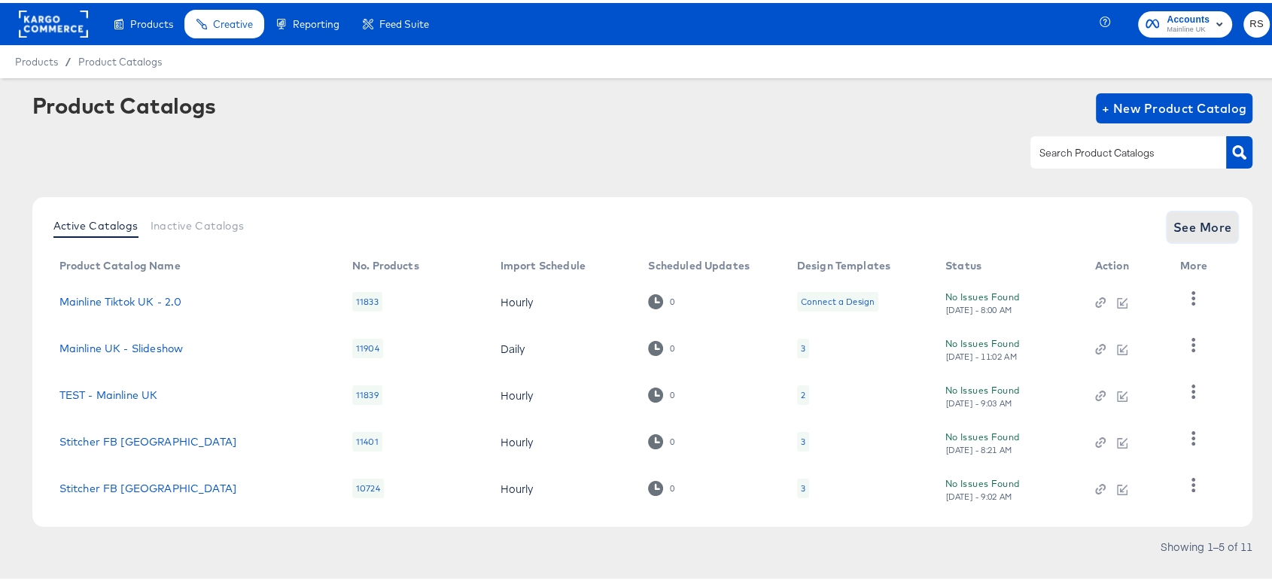
click at [1214, 224] on span "See More" at bounding box center [1202, 224] width 59 height 21
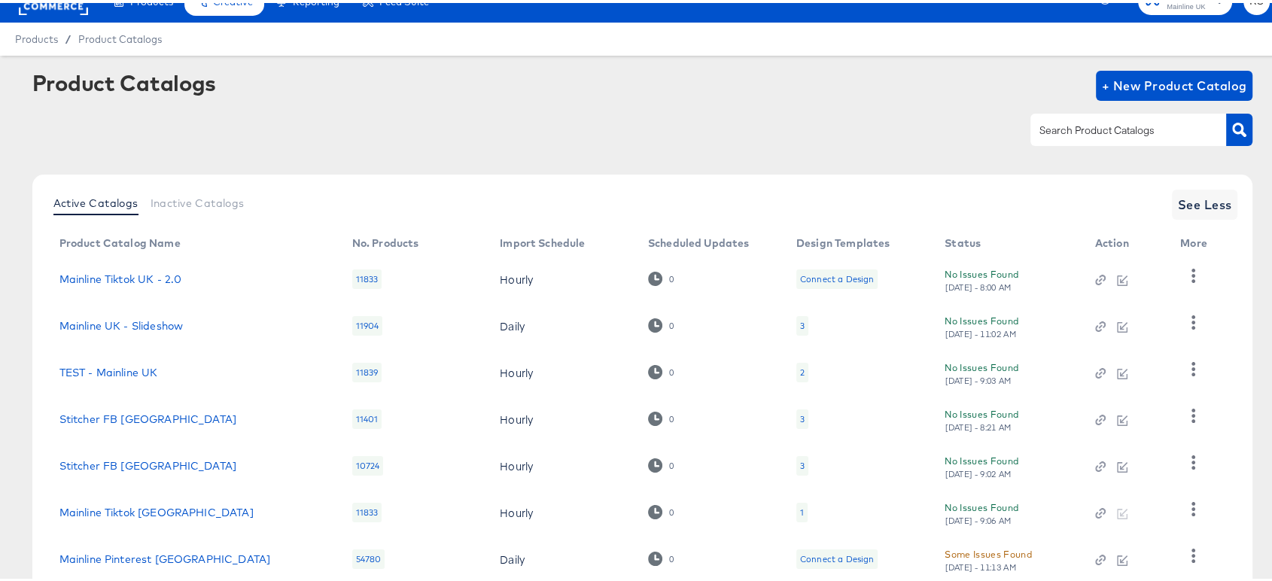
scroll to position [23, 0]
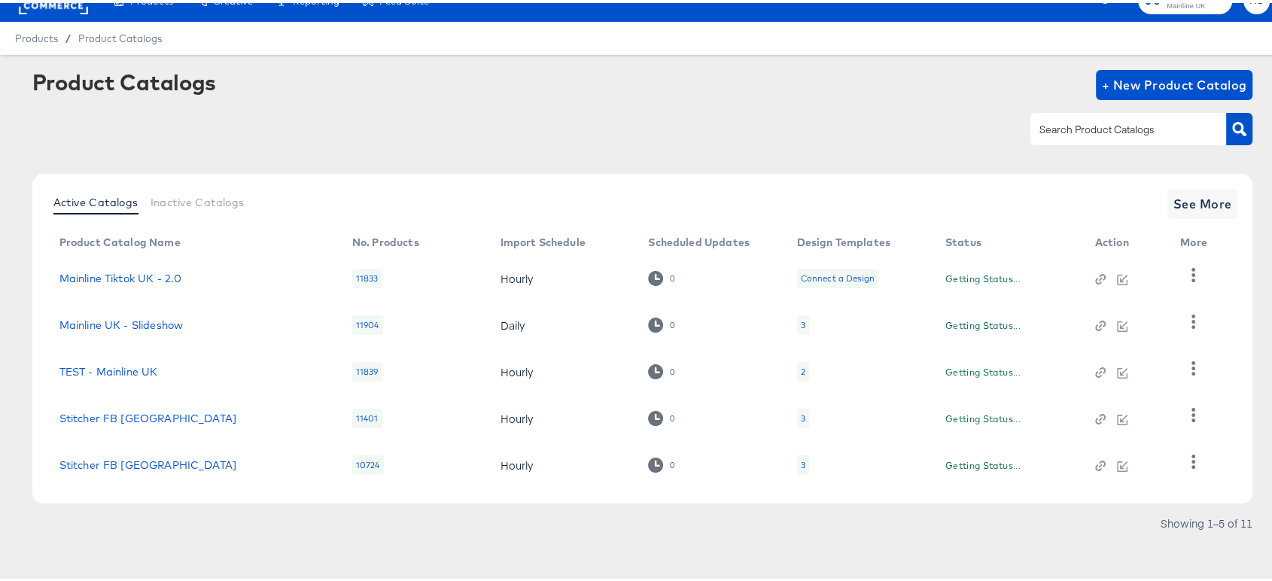
scroll to position [23, 0]
click at [1186, 202] on span "See More" at bounding box center [1202, 200] width 59 height 21
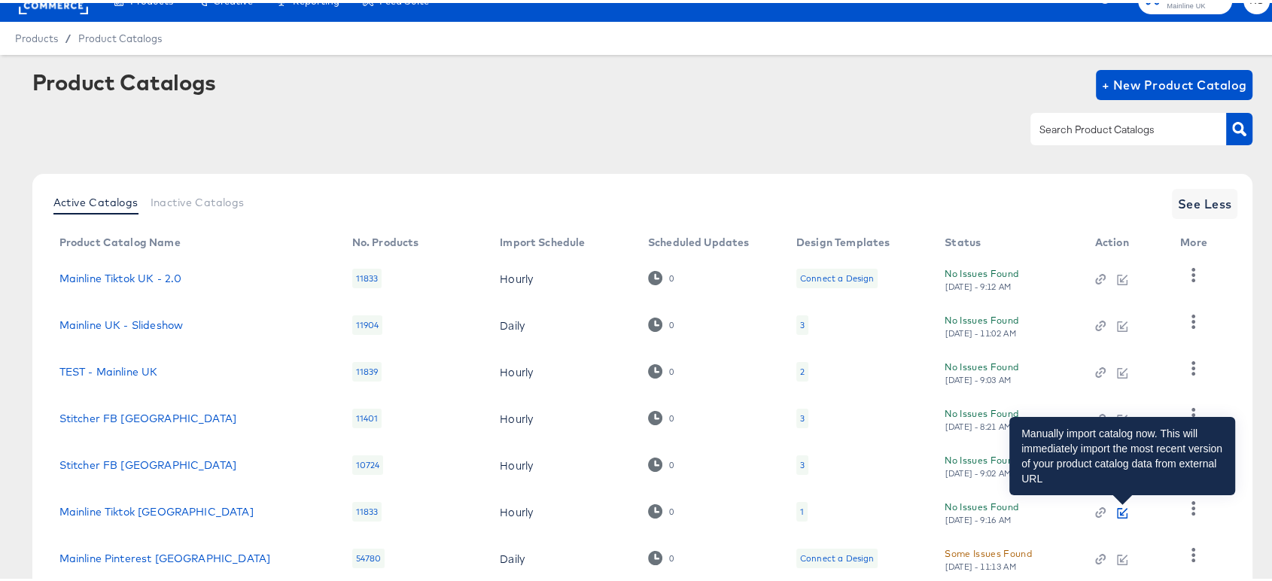
click at [1123, 509] on icon "button" at bounding box center [1122, 510] width 11 height 11
